Goal: Task Accomplishment & Management: Manage account settings

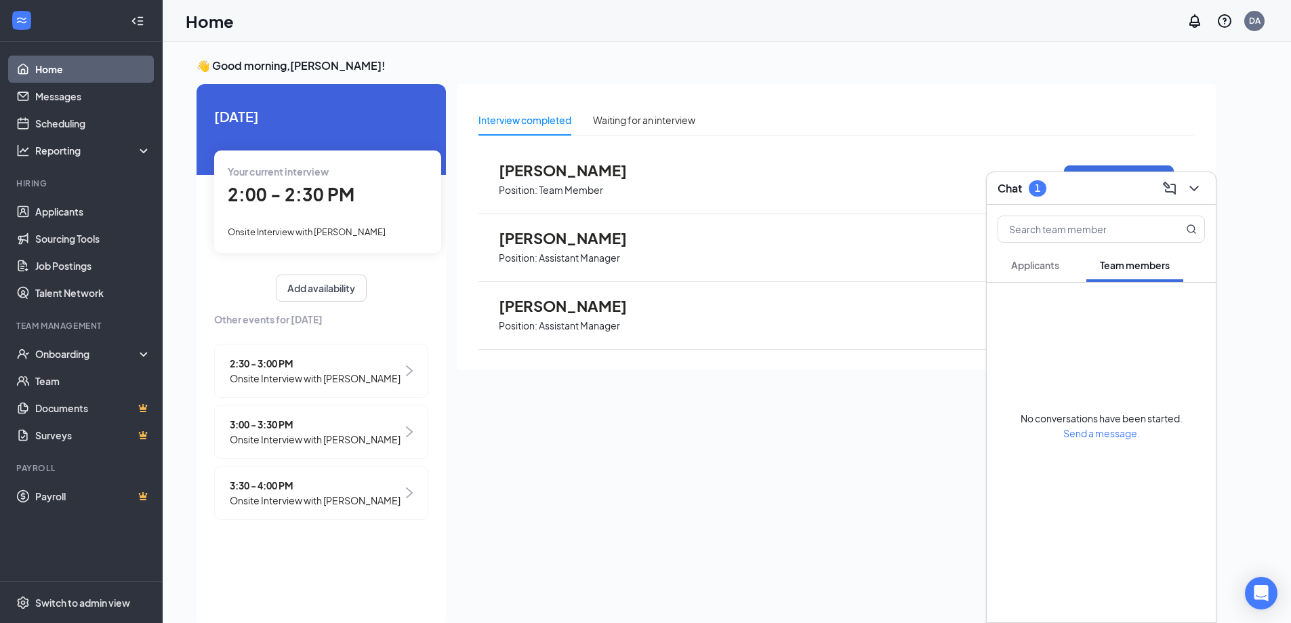
click at [350, 205] on span "2:00 - 2:30 PM" at bounding box center [291, 194] width 127 height 22
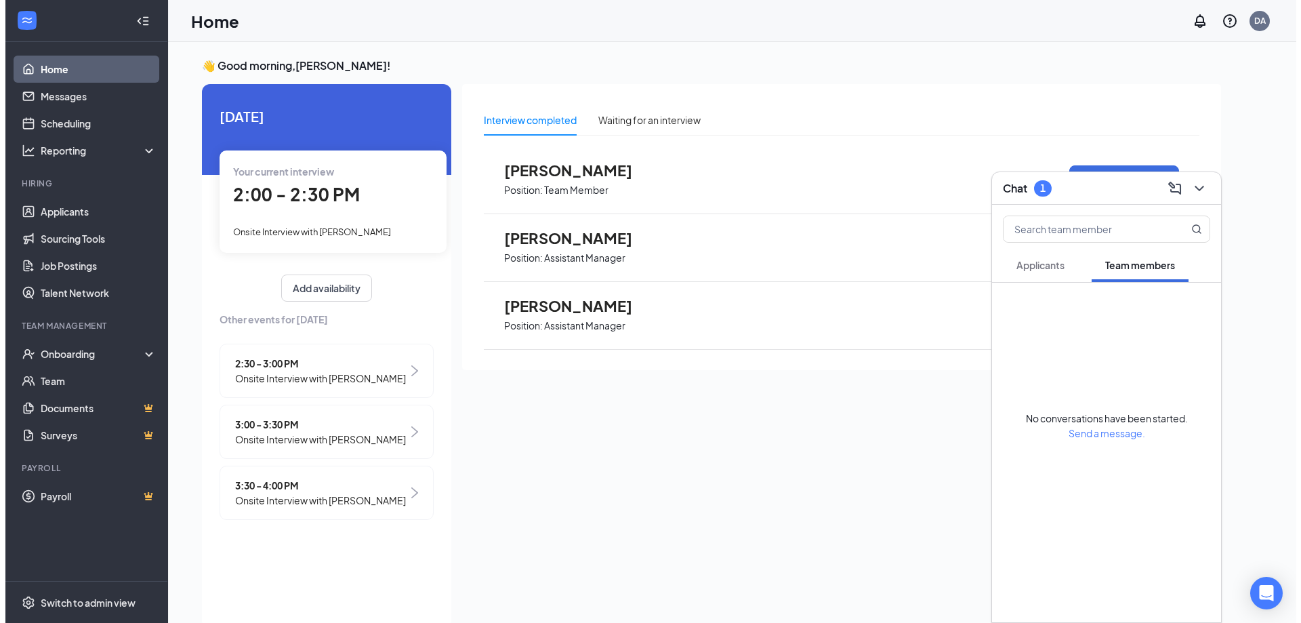
scroll to position [5, 0]
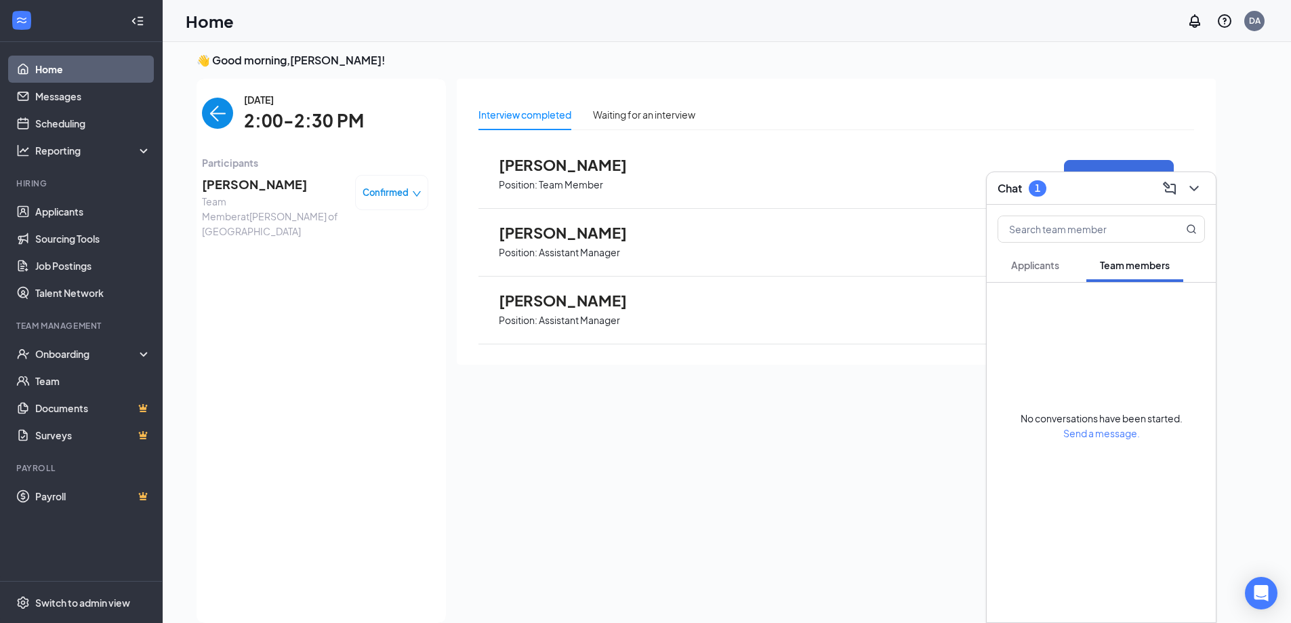
click at [211, 180] on span "[PERSON_NAME]" at bounding box center [273, 184] width 142 height 19
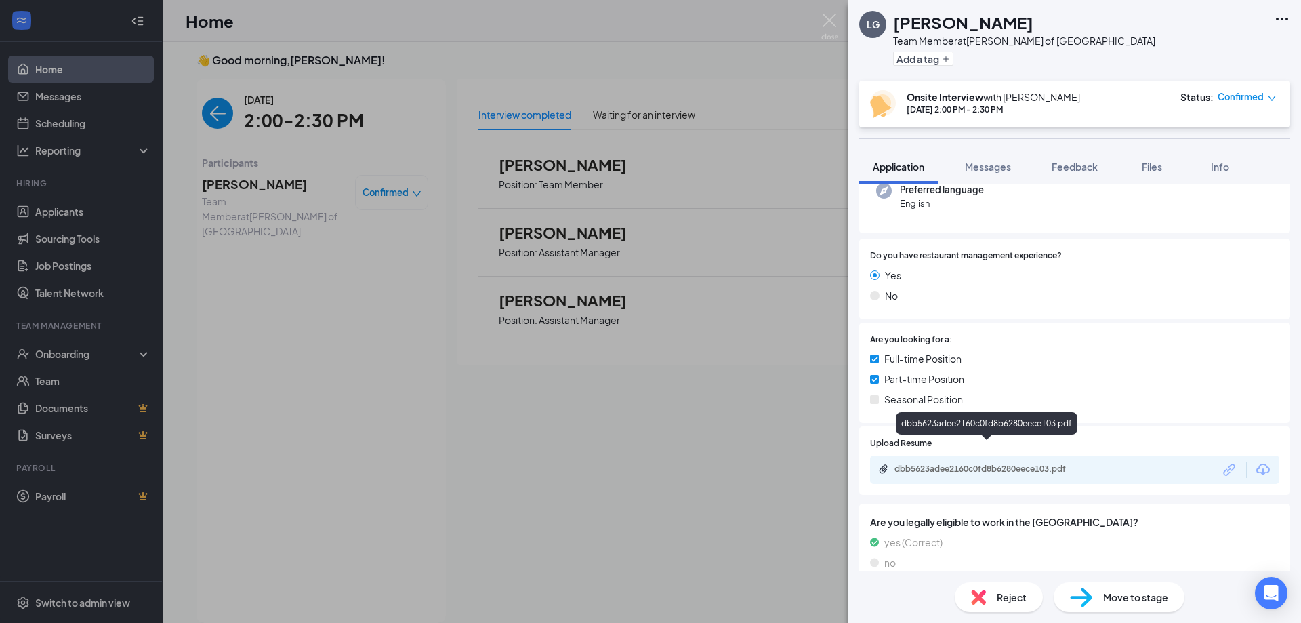
scroll to position [203, 0]
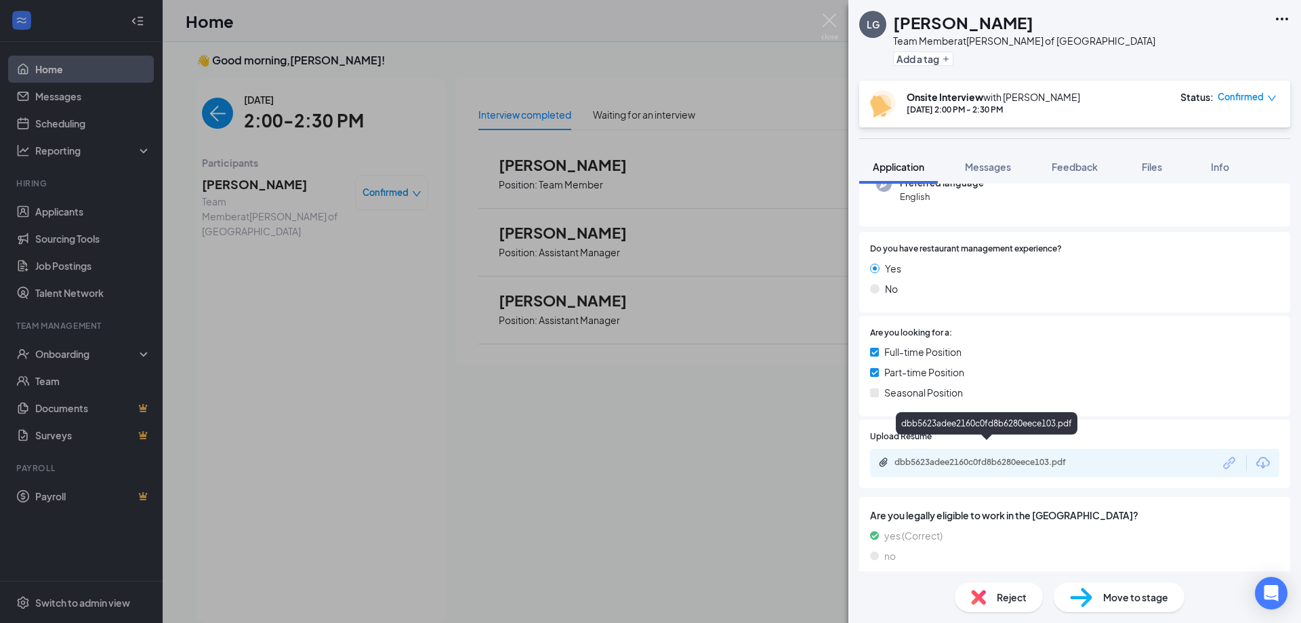
click at [944, 457] on div "dbb5623adee2160c0fd8b6280eece103.pdf" at bounding box center [989, 462] width 190 height 11
click at [358, 266] on div "LG [PERSON_NAME] Team Member at [PERSON_NAME] of [GEOGRAPHIC_DATA] Add a tag On…" at bounding box center [650, 311] width 1301 height 623
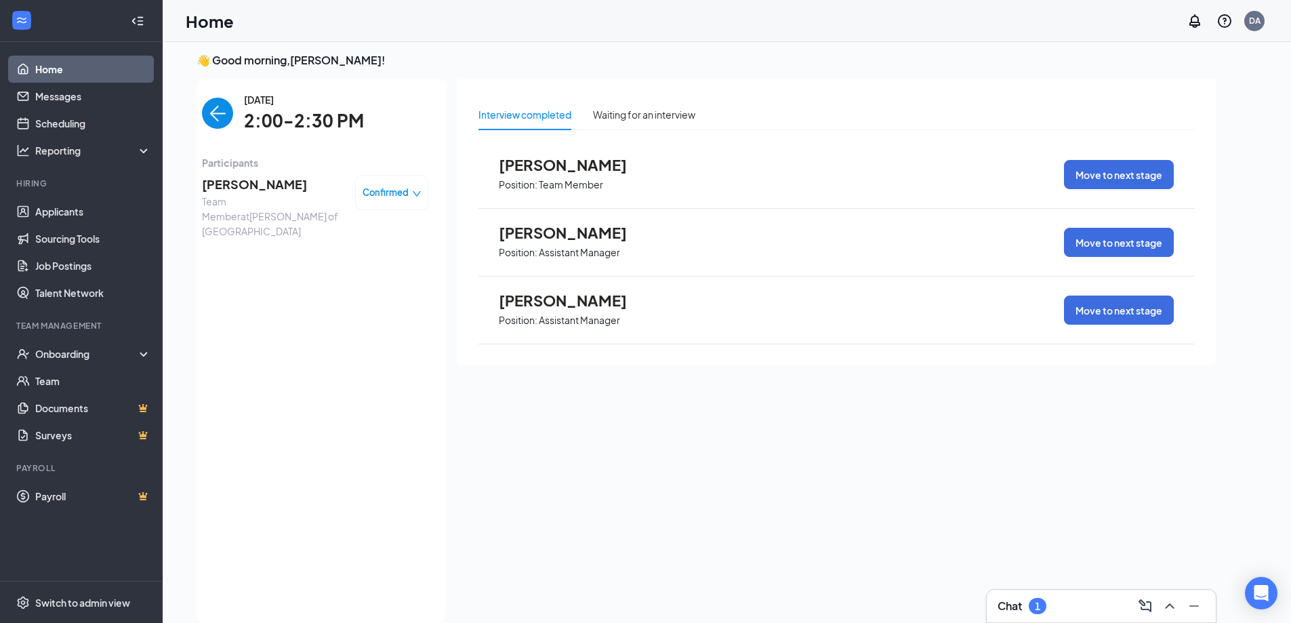
click at [228, 112] on img "back-button" at bounding box center [217, 113] width 31 height 31
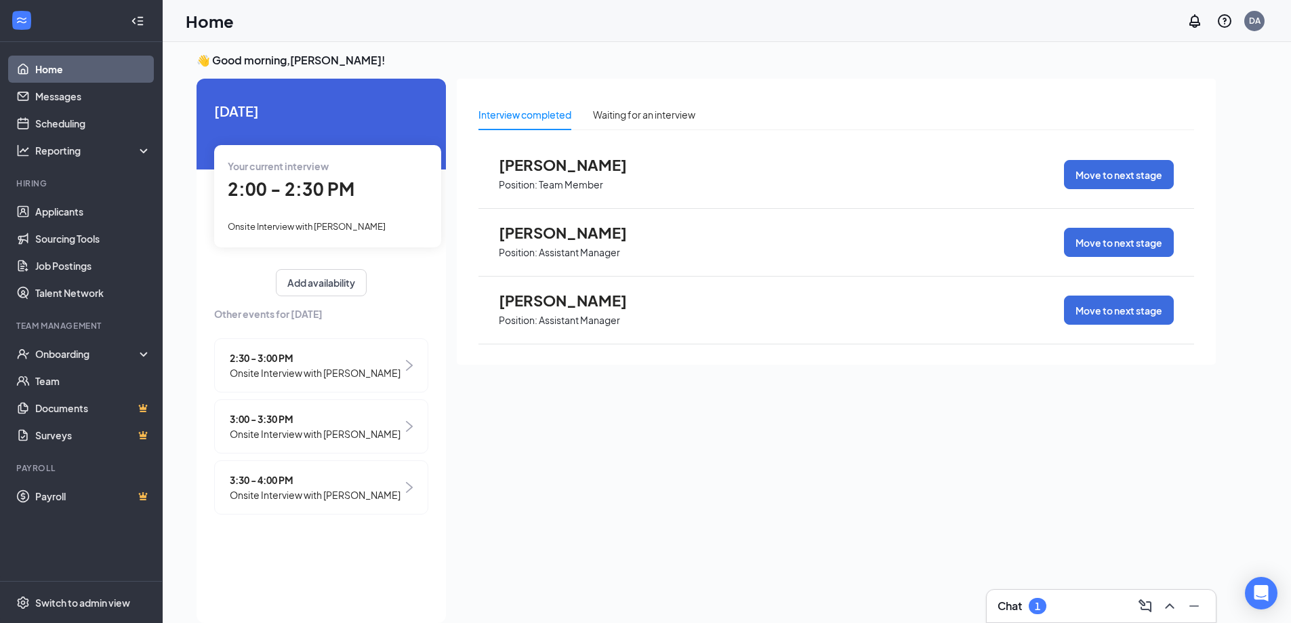
click at [324, 377] on span "Onsite Interview with [PERSON_NAME]" at bounding box center [315, 372] width 171 height 15
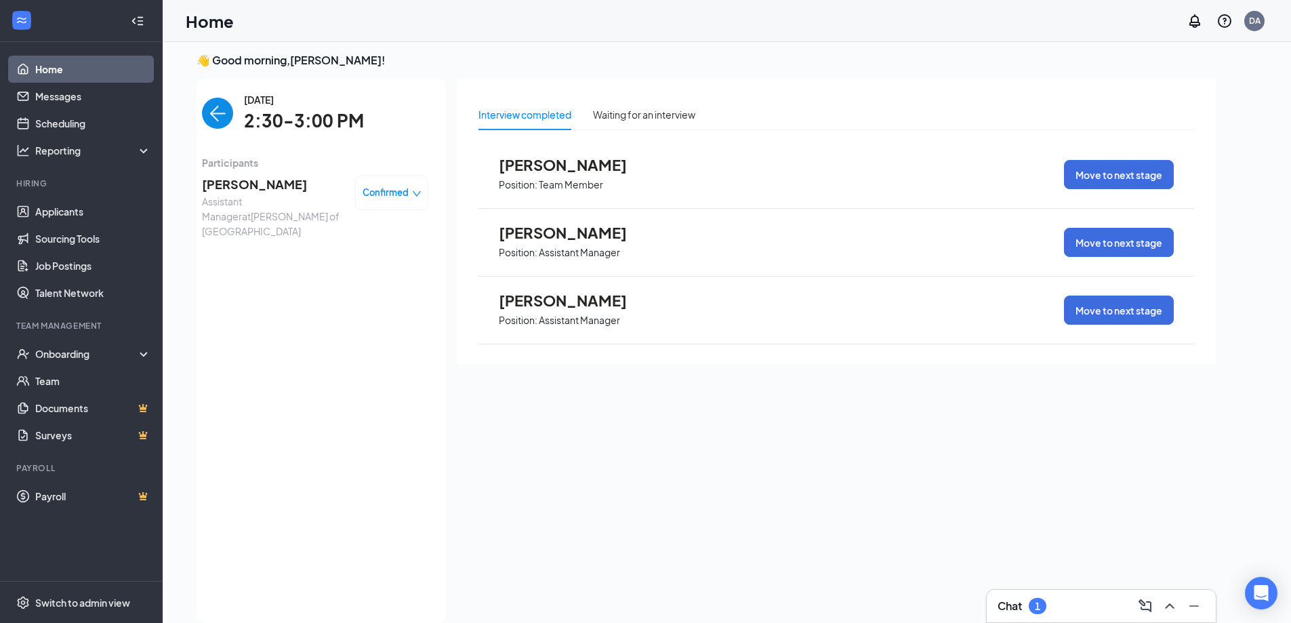
click at [270, 178] on span "[PERSON_NAME]" at bounding box center [273, 184] width 142 height 19
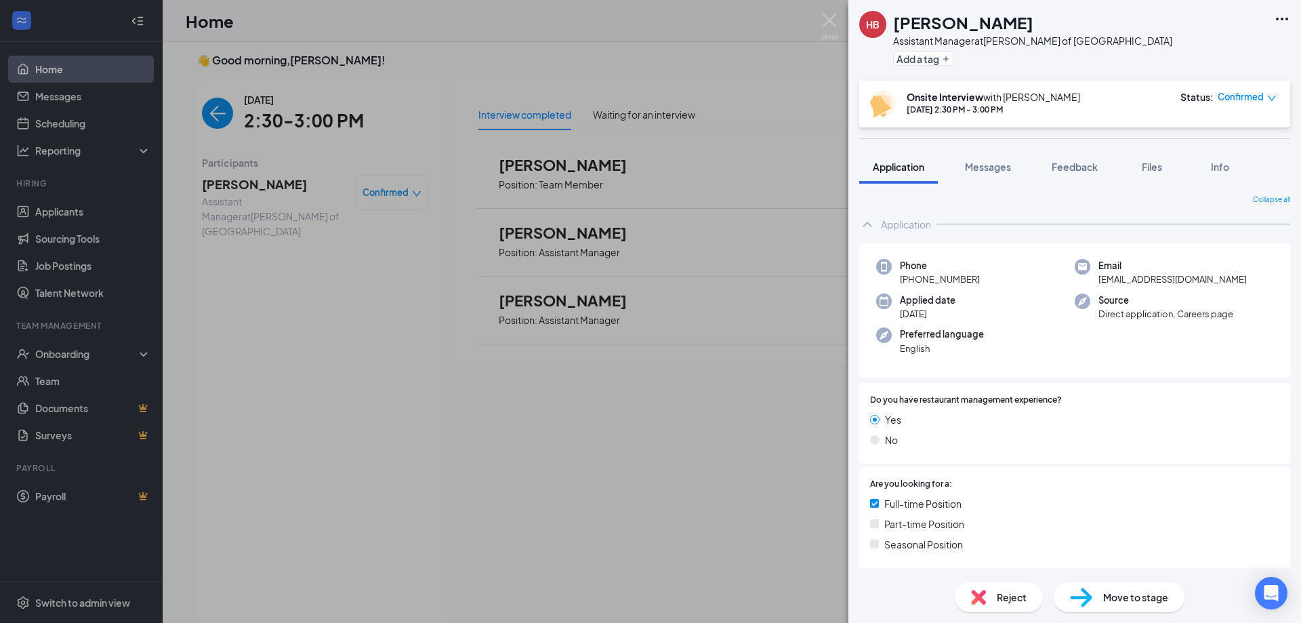
click at [813, 7] on div "[PERSON_NAME] Assistant Manager at [GEOGRAPHIC_DATA][PERSON_NAME] of [GEOGRAPHI…" at bounding box center [650, 311] width 1301 height 623
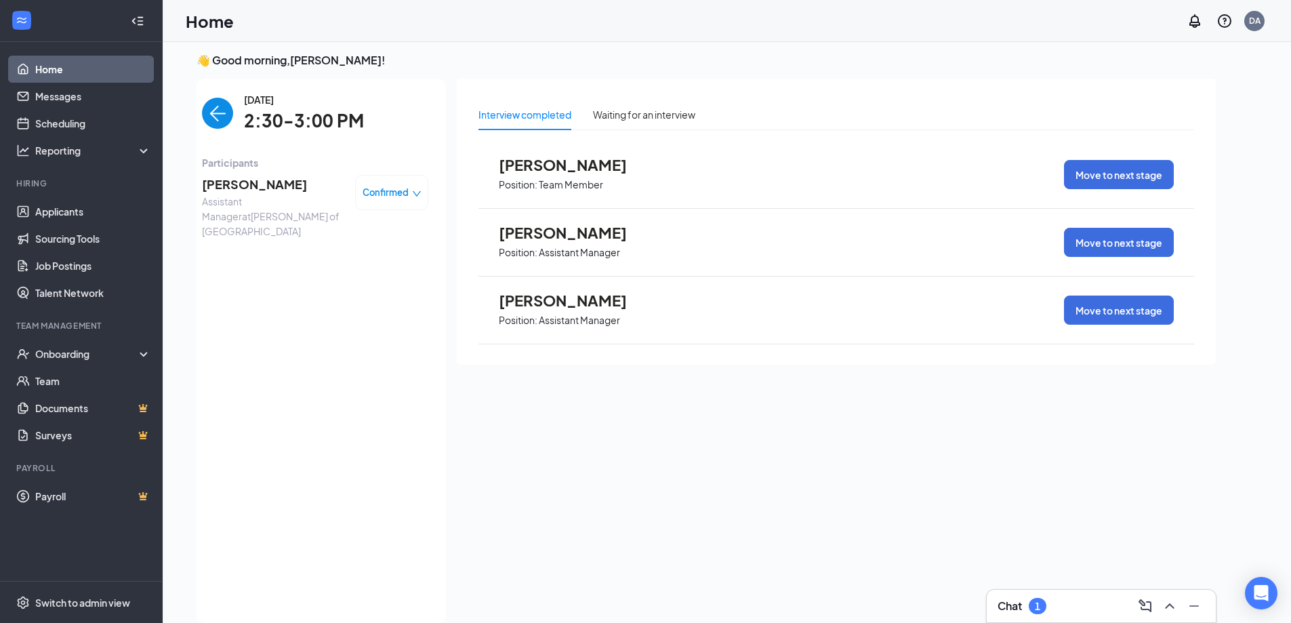
click at [814, 16] on div "Home DA" at bounding box center [727, 21] width 1128 height 42
click at [230, 106] on img "back-button" at bounding box center [217, 113] width 31 height 31
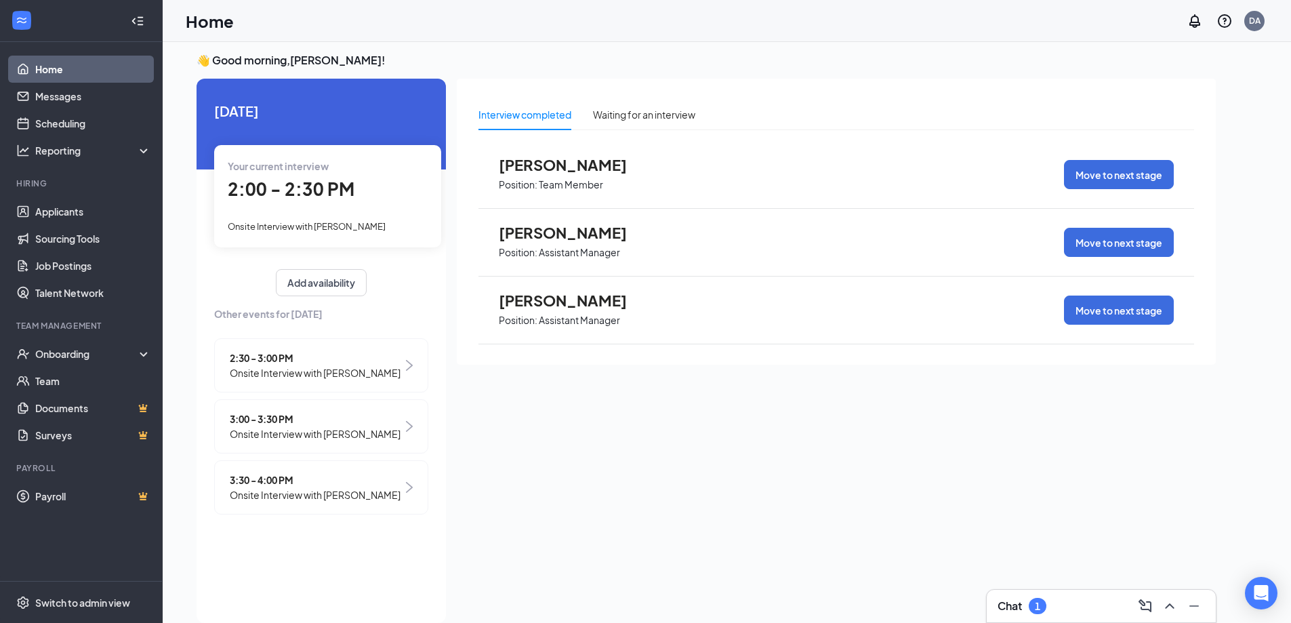
click at [307, 418] on span "3:00 - 3:30 PM" at bounding box center [315, 418] width 171 height 15
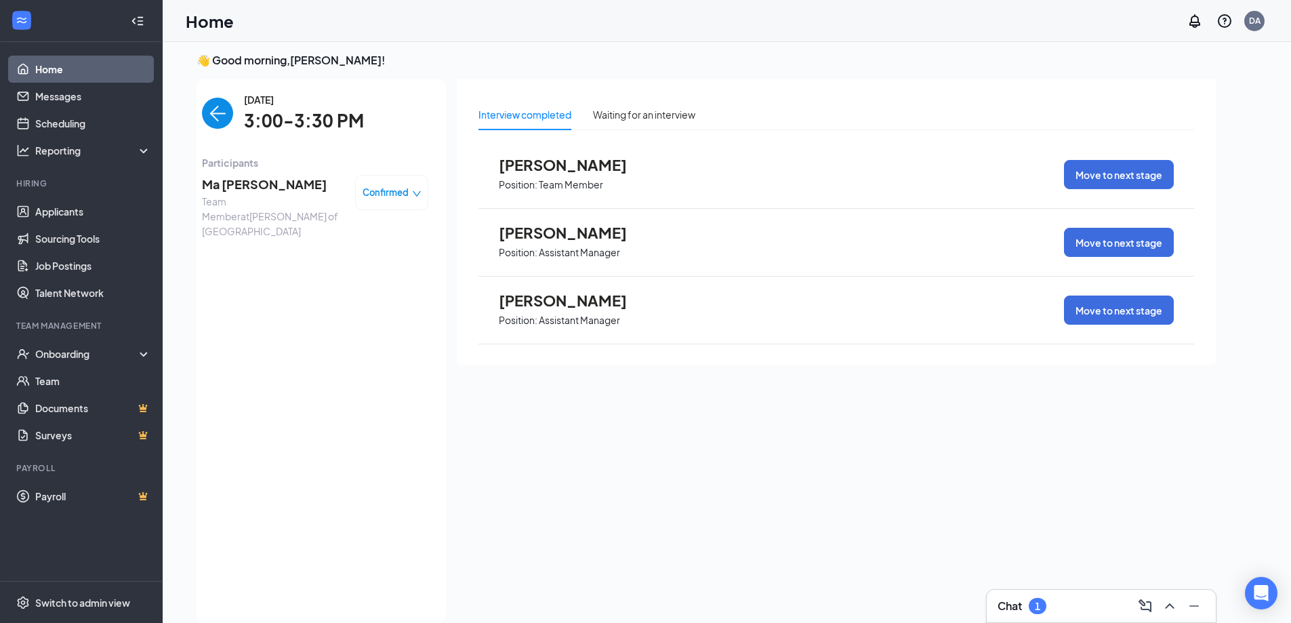
click at [266, 184] on span "Ma [PERSON_NAME]" at bounding box center [273, 184] width 142 height 19
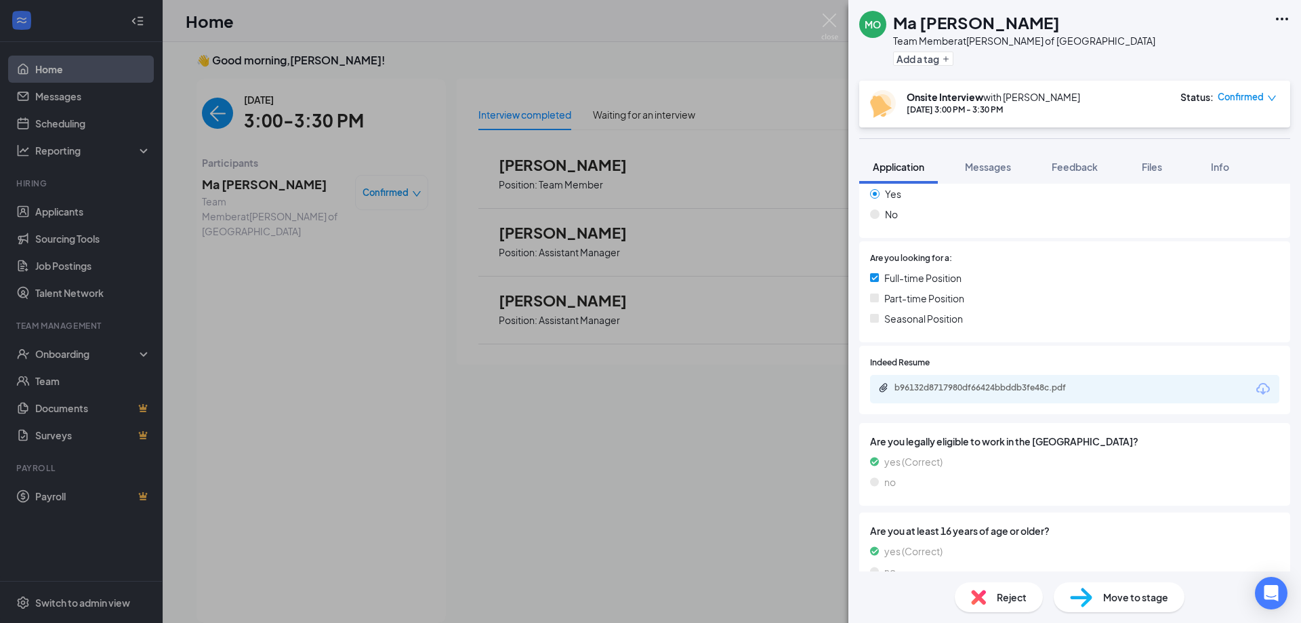
scroll to position [247, 0]
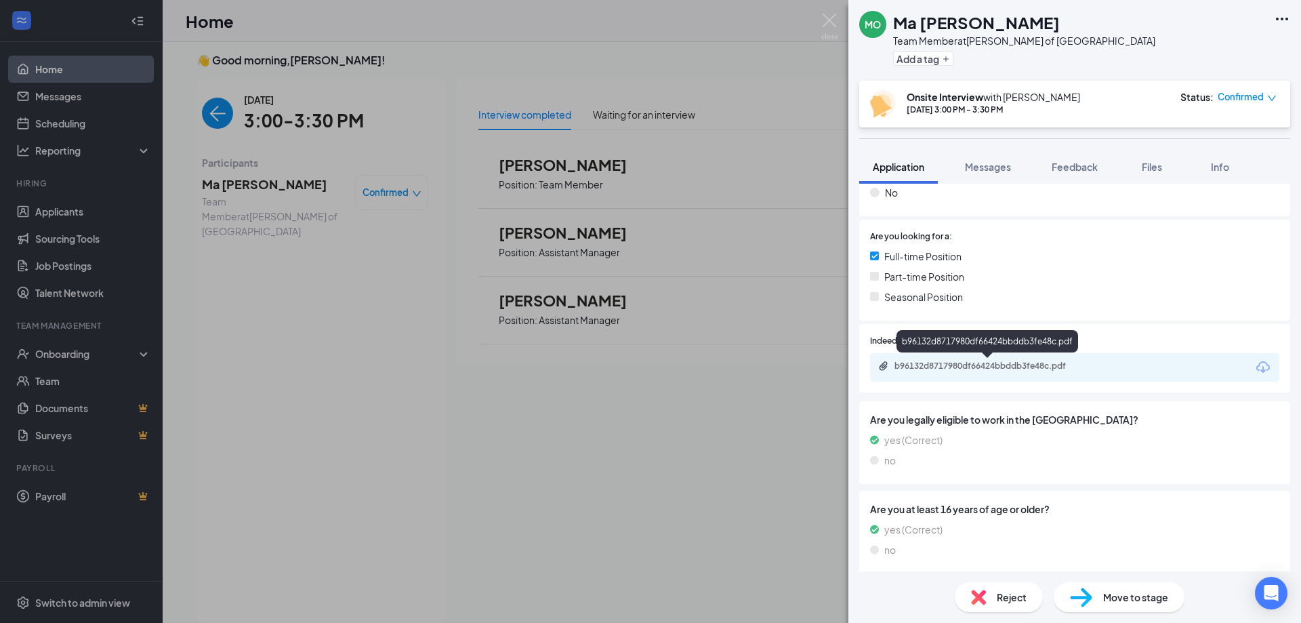
click at [974, 368] on div "b96132d8717980df66424bbddb3fe48c.pdf" at bounding box center [989, 365] width 190 height 11
click at [401, 153] on div "MO Ma [PERSON_NAME] Team Member at [GEOGRAPHIC_DATA][PERSON_NAME] of [GEOGRAPHI…" at bounding box center [650, 311] width 1301 height 623
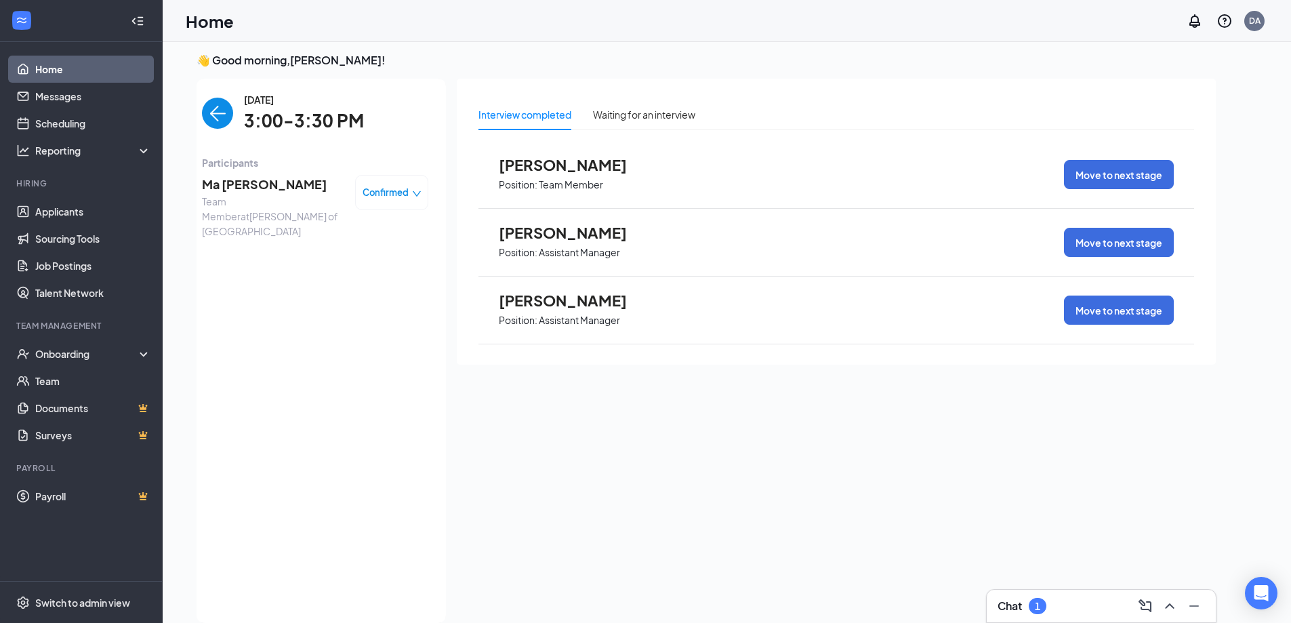
click at [216, 110] on img "back-button" at bounding box center [217, 113] width 31 height 31
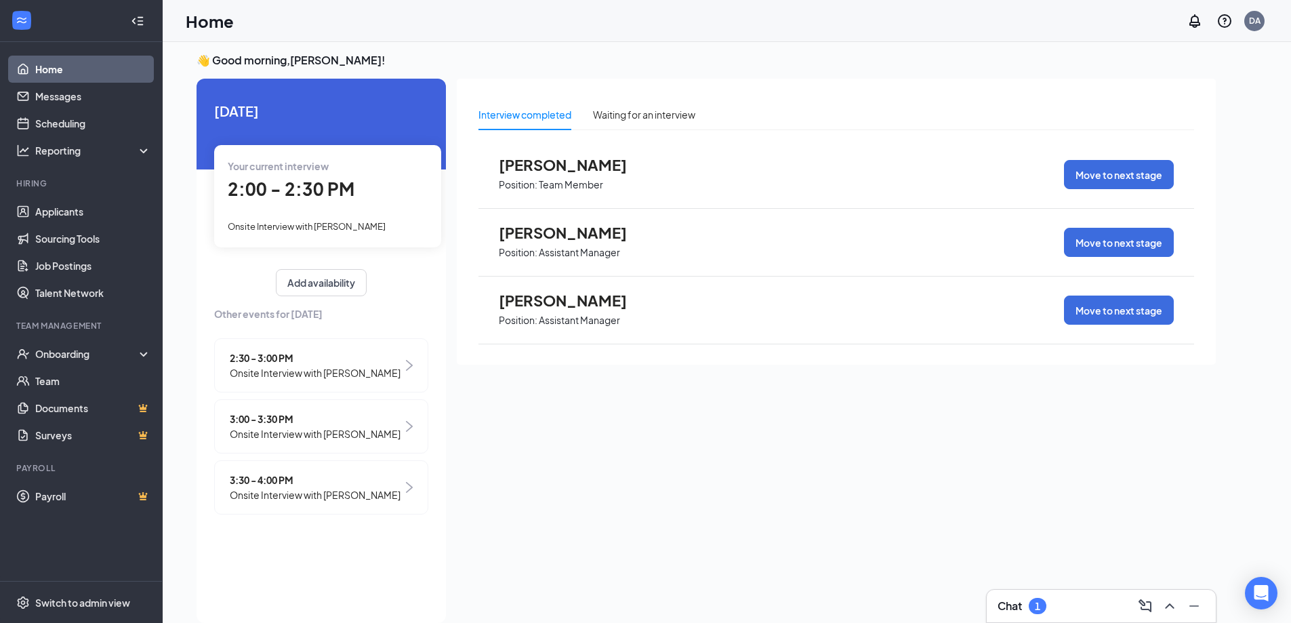
click at [308, 479] on span "3:30 - 4:00 PM" at bounding box center [315, 479] width 171 height 15
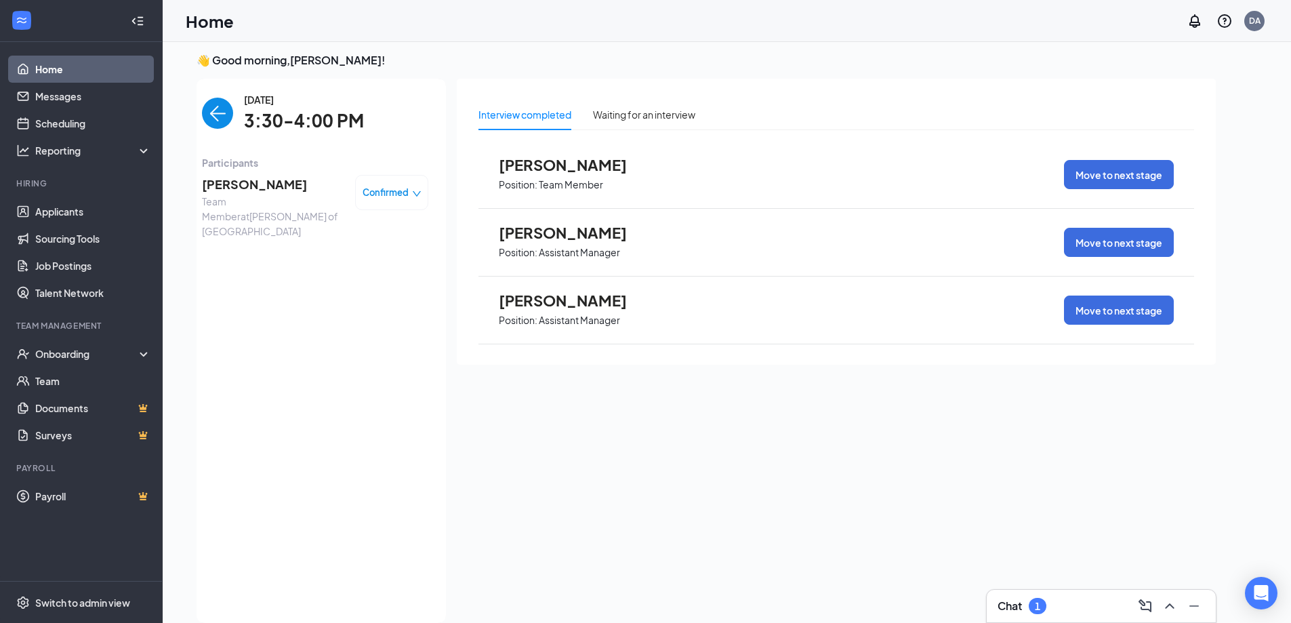
click at [235, 182] on span "[PERSON_NAME]" at bounding box center [273, 184] width 142 height 19
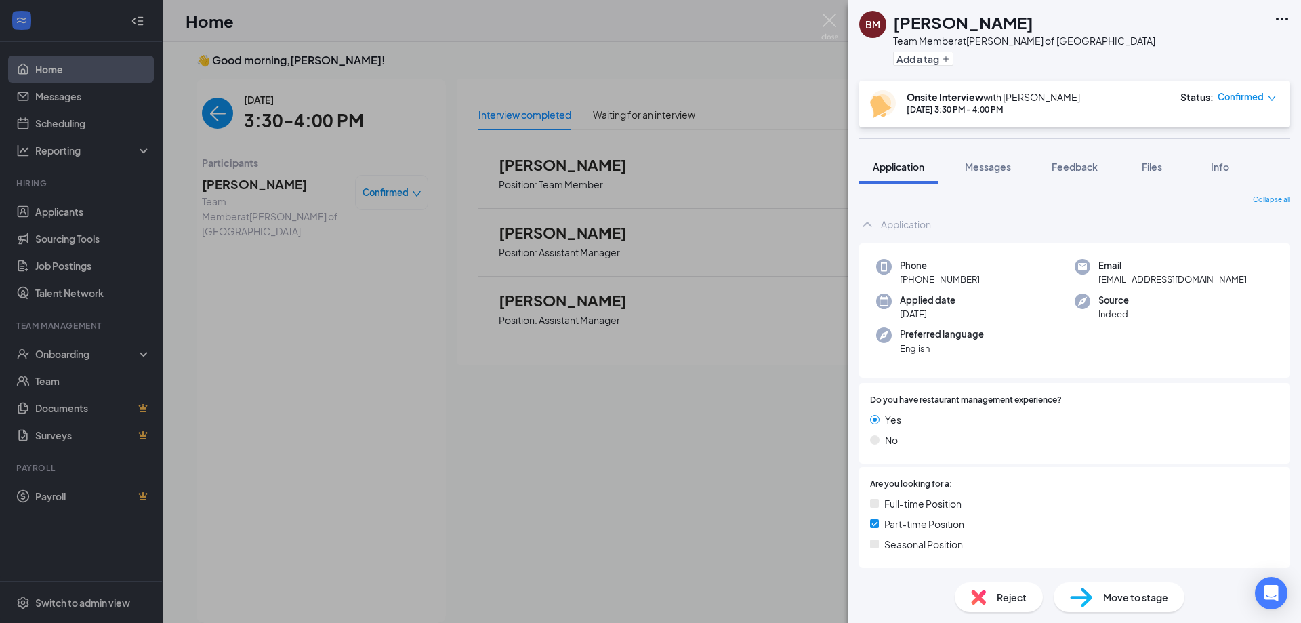
click at [827, 12] on div "[PERSON_NAME] Team Member at [GEOGRAPHIC_DATA][PERSON_NAME] of [GEOGRAPHIC_DATA…" at bounding box center [650, 311] width 1301 height 623
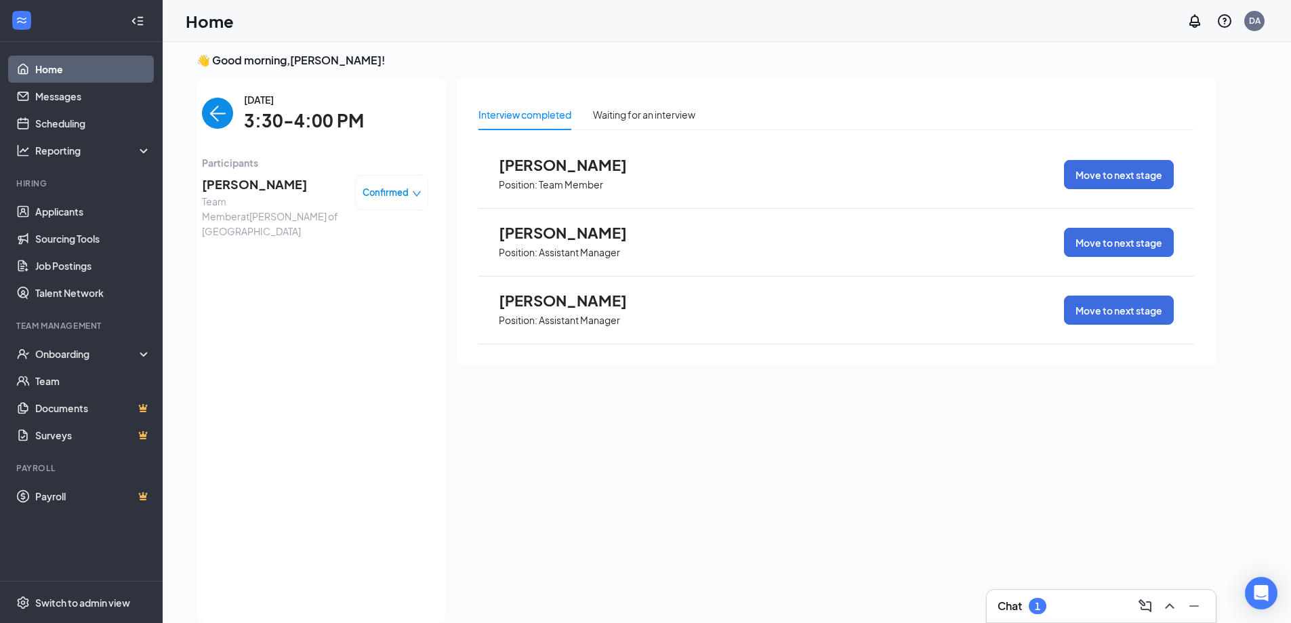
click at [827, 15] on div "Home DA" at bounding box center [727, 21] width 1128 height 42
click at [825, 28] on div "Home DA" at bounding box center [727, 21] width 1128 height 42
click at [214, 115] on img "back-button" at bounding box center [217, 113] width 31 height 31
